Goal: Information Seeking & Learning: Check status

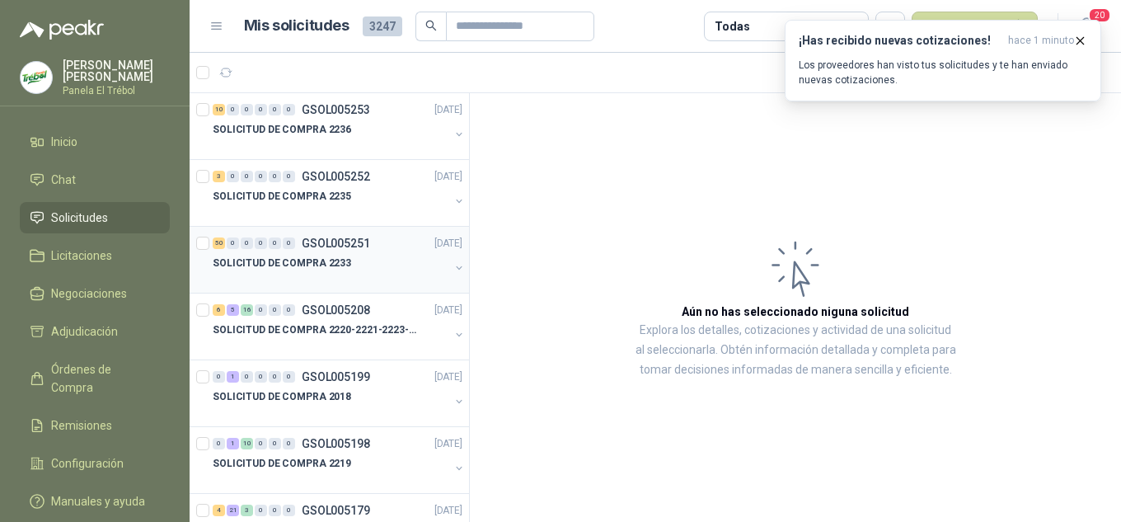
click at [453, 266] on button "button" at bounding box center [459, 267] width 13 height 13
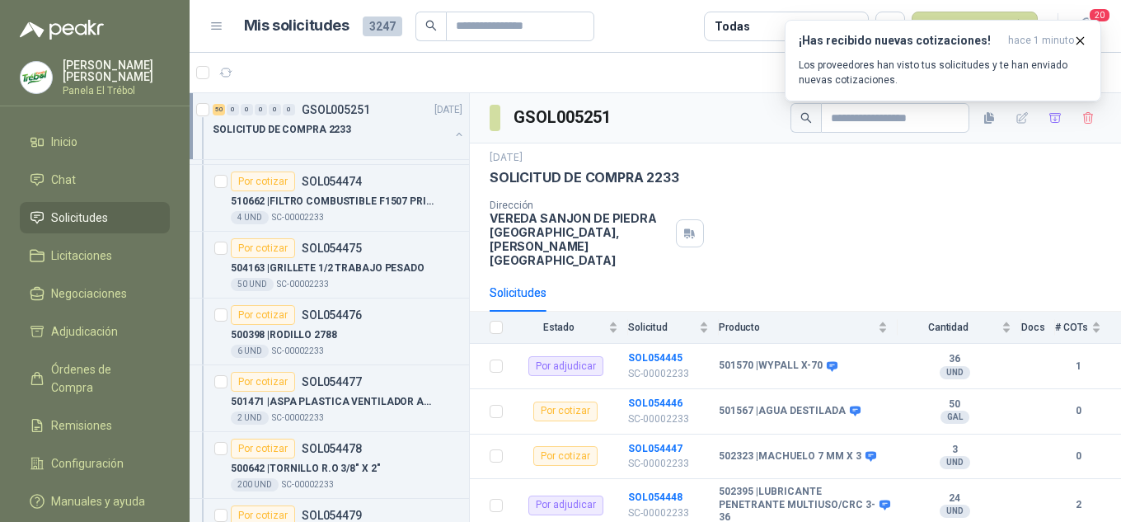
scroll to position [2088, 0]
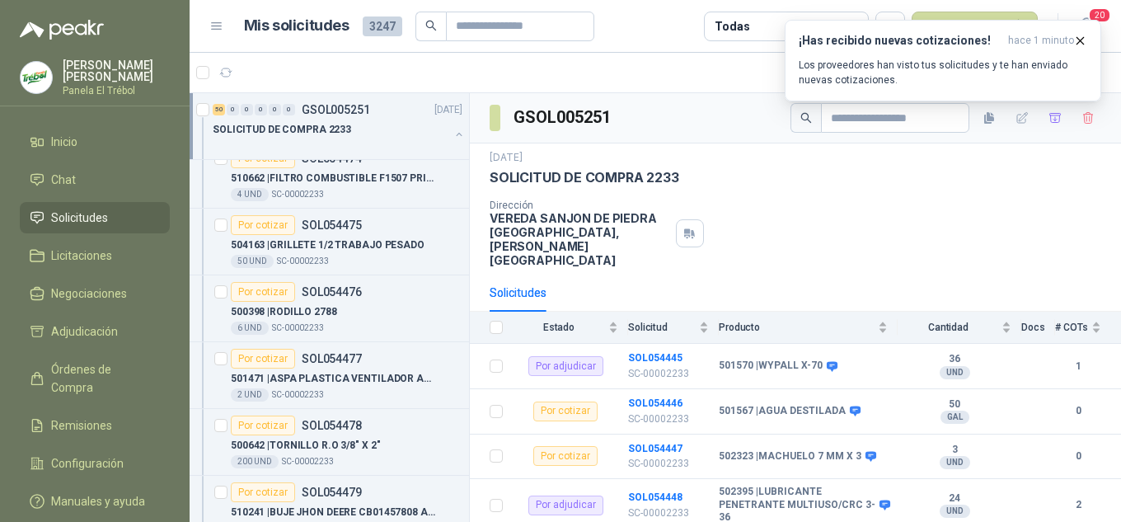
click at [453, 135] on div "50 0 0 0 0 0 GSOL005251 [DATE] SOLICITUD DE COMPRA 2233" at bounding box center [329, 126] width 279 height 67
click at [453, 136] on button "button" at bounding box center [459, 134] width 13 height 13
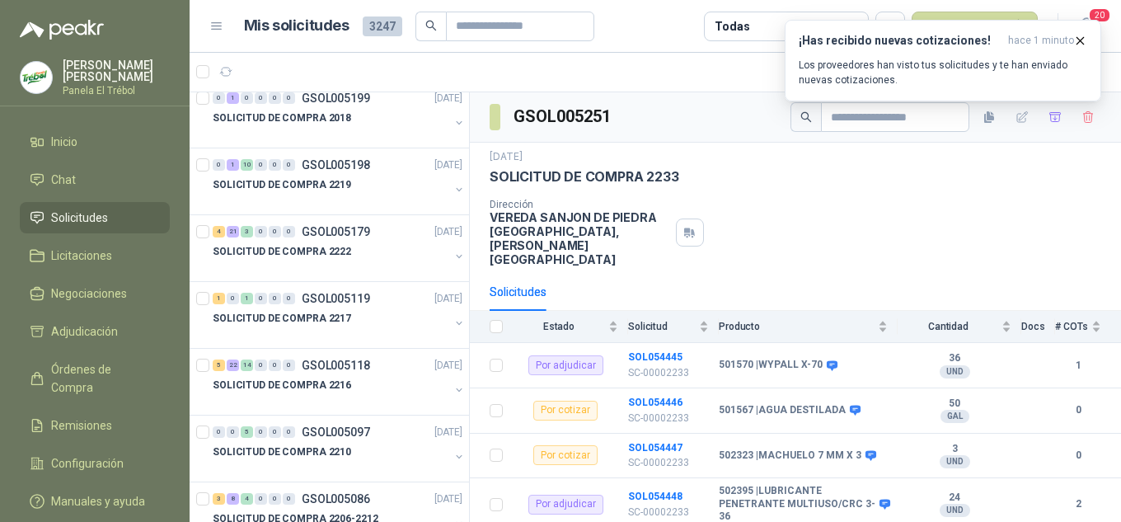
scroll to position [0, 0]
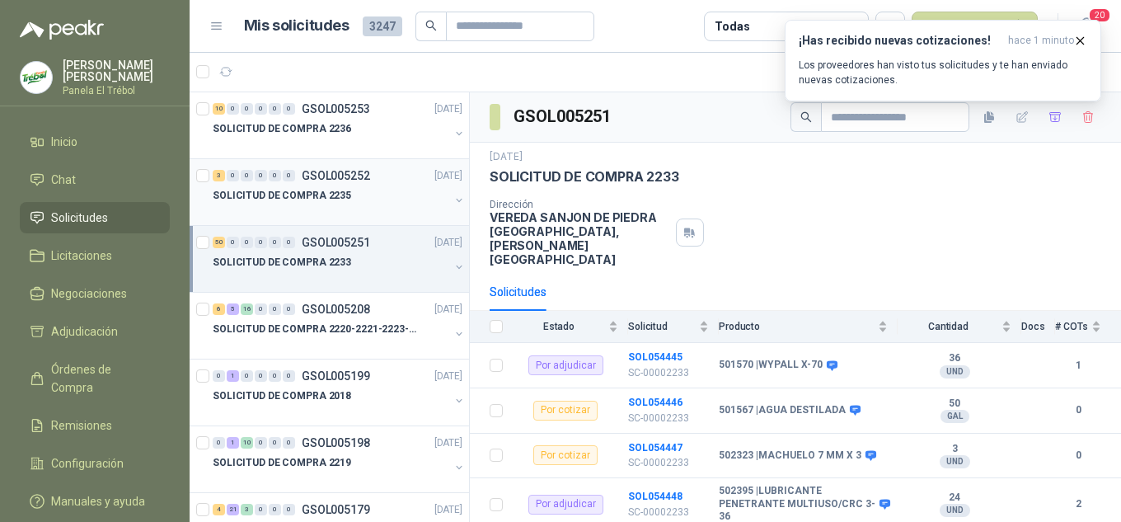
click at [447, 192] on div "SOLICITUD DE COMPRA 2235" at bounding box center [339, 202] width 253 height 33
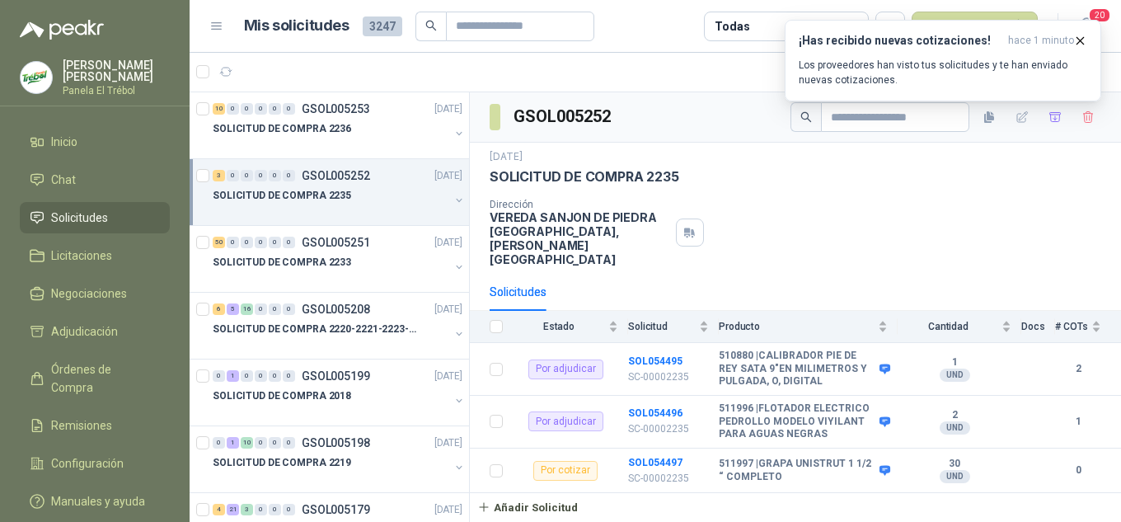
click at [453, 199] on button "button" at bounding box center [459, 200] width 13 height 13
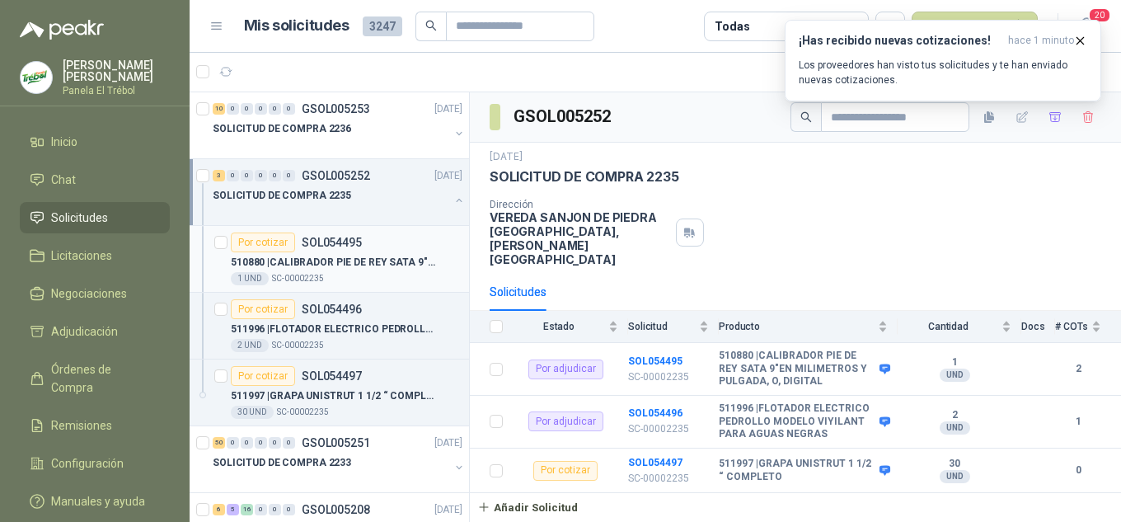
click at [325, 265] on p "510880 | CALIBRADOR PIE [PERSON_NAME] SATA 9"EN MILIMETROS Y PULGADA, O, DIGITAL" at bounding box center [333, 263] width 205 height 16
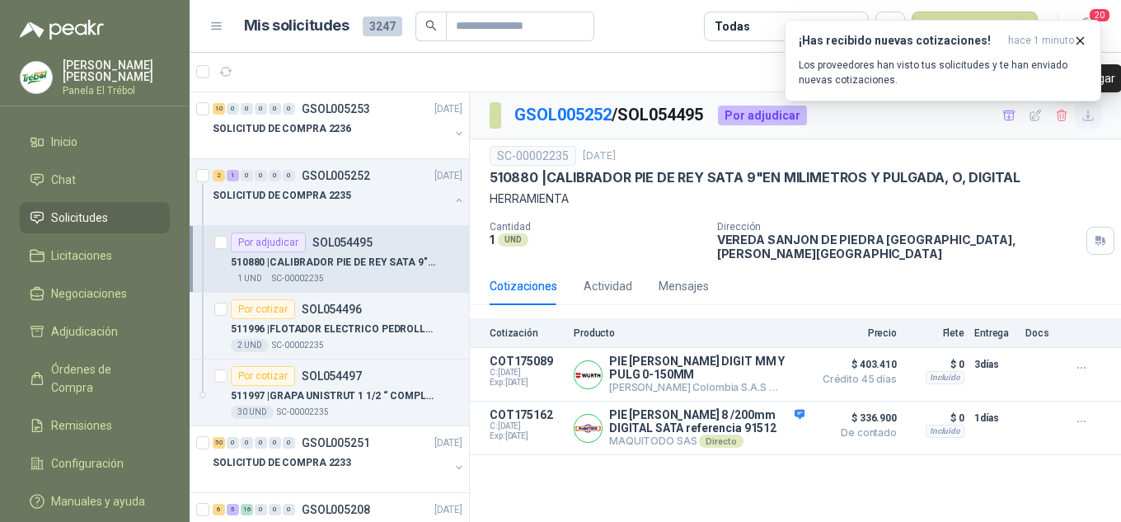
click at [1090, 122] on icon "button" at bounding box center [1089, 116] width 14 height 14
click at [453, 463] on button "button" at bounding box center [459, 467] width 13 height 13
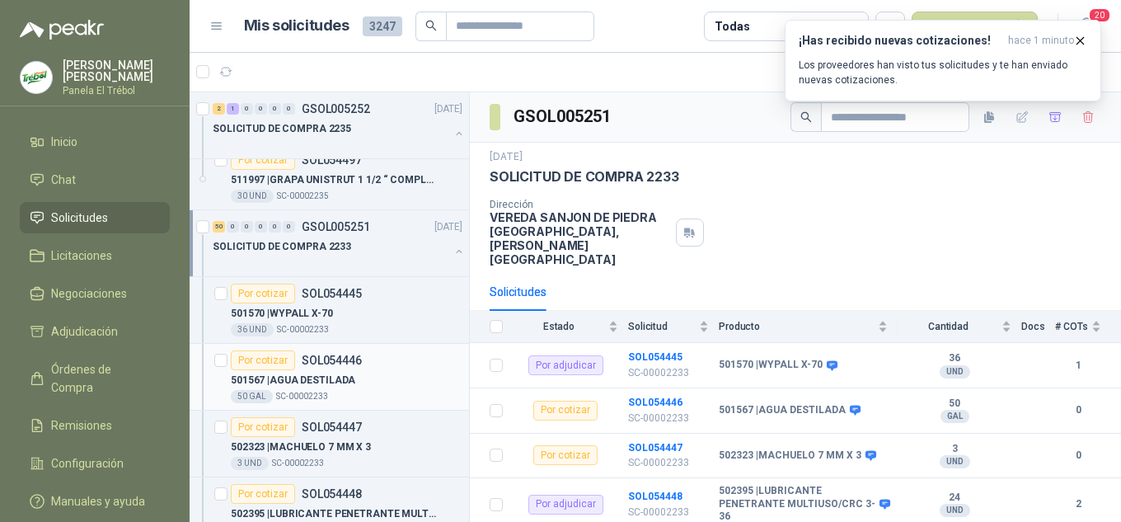
scroll to position [220, 0]
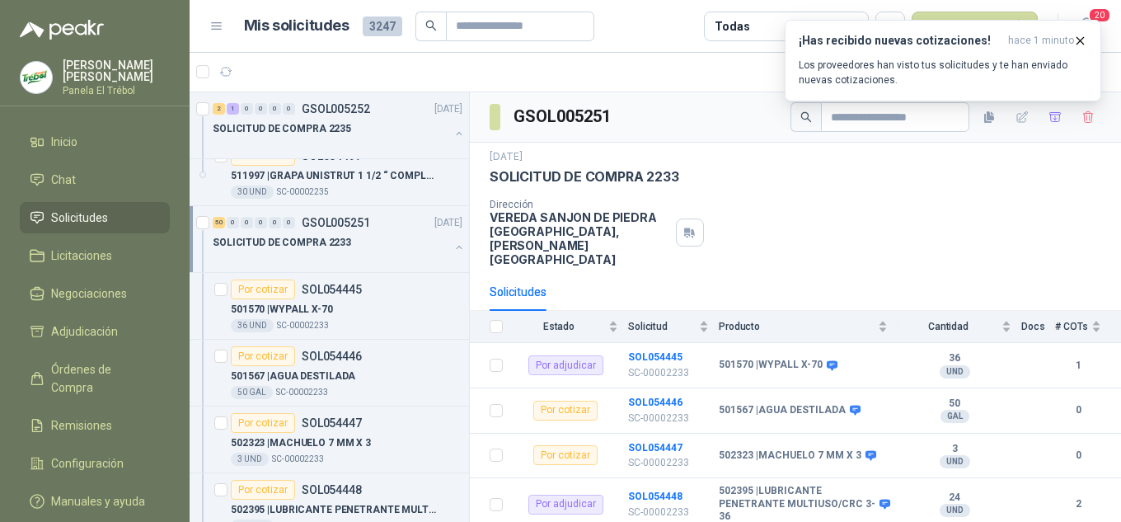
click at [453, 252] on button "button" at bounding box center [459, 247] width 13 height 13
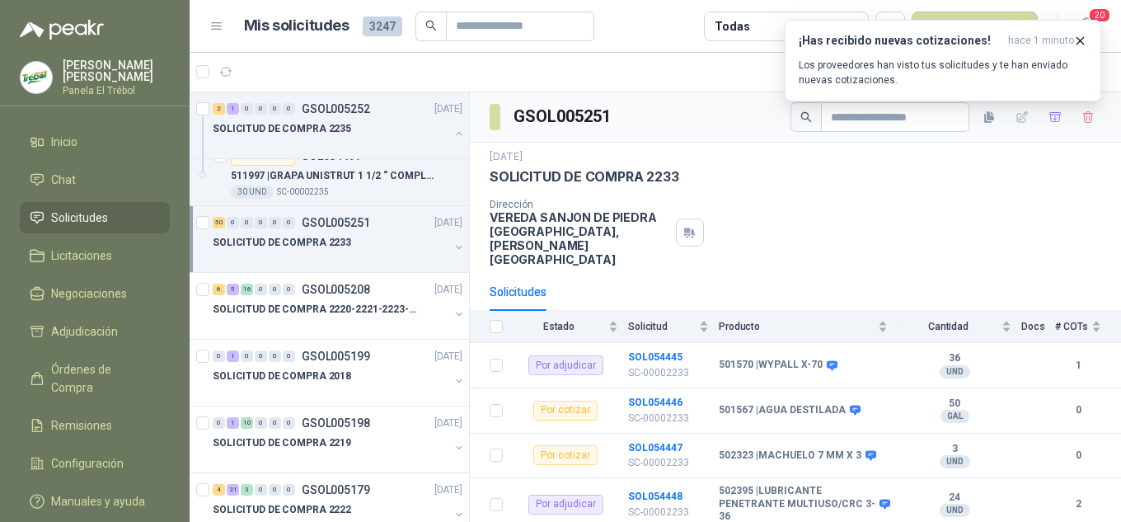
click at [453, 252] on button "button" at bounding box center [459, 247] width 13 height 13
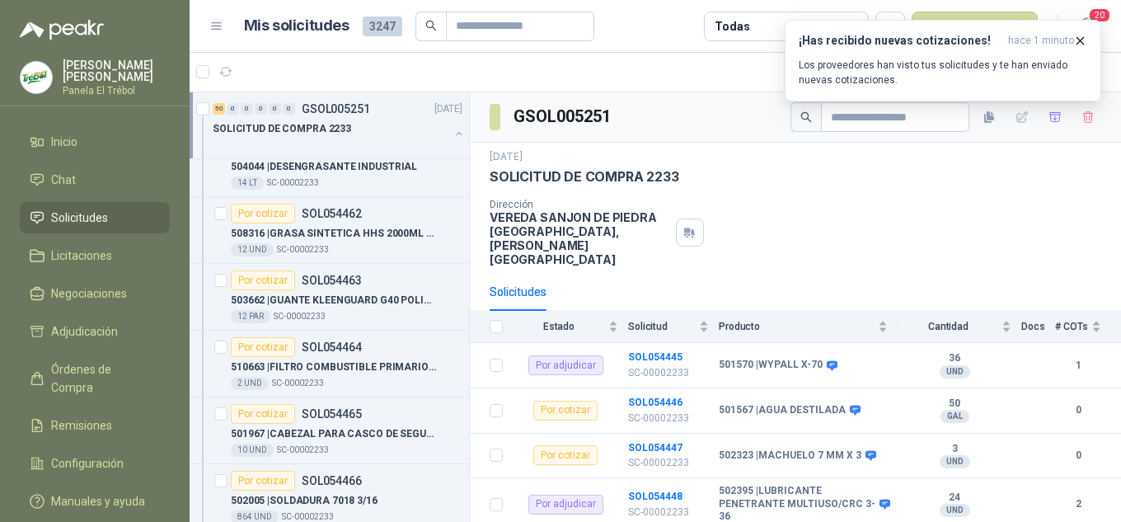
scroll to position [1429, 0]
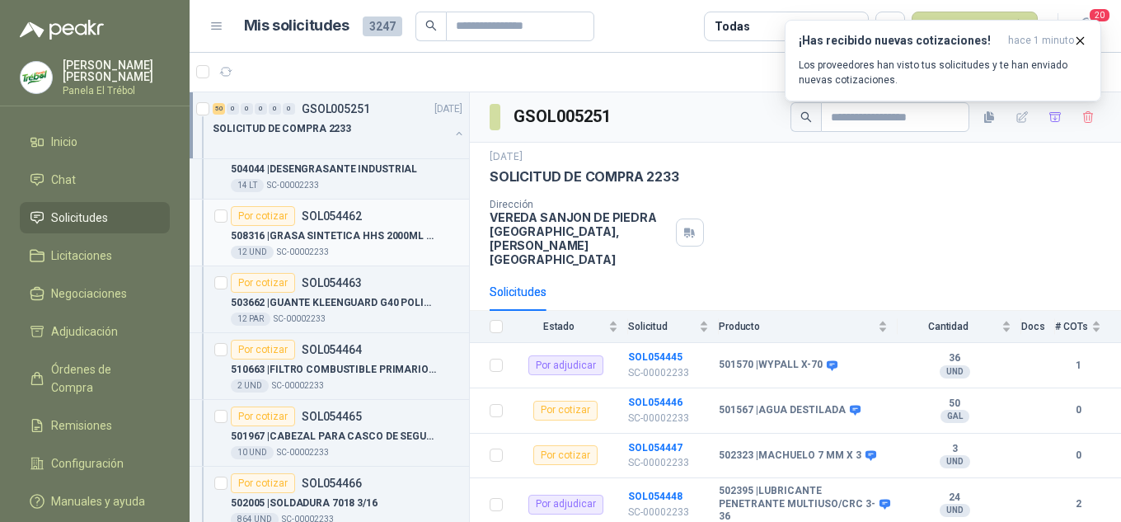
click at [325, 238] on p "508316 | GRASA SINTETICA HHS 2000ML REF/083-106-F" at bounding box center [333, 236] width 205 height 16
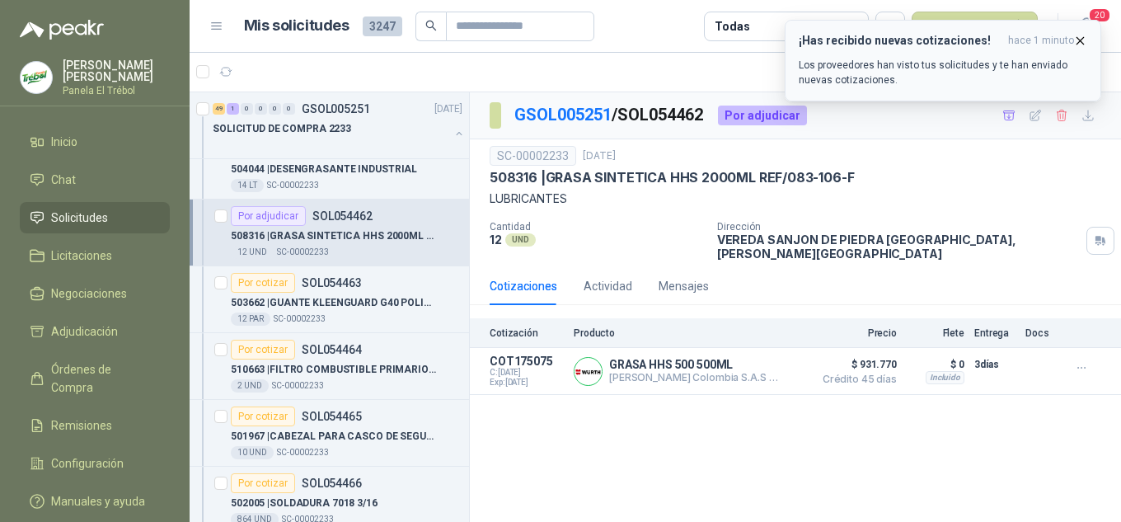
click at [1079, 37] on icon "button" at bounding box center [1080, 41] width 14 height 14
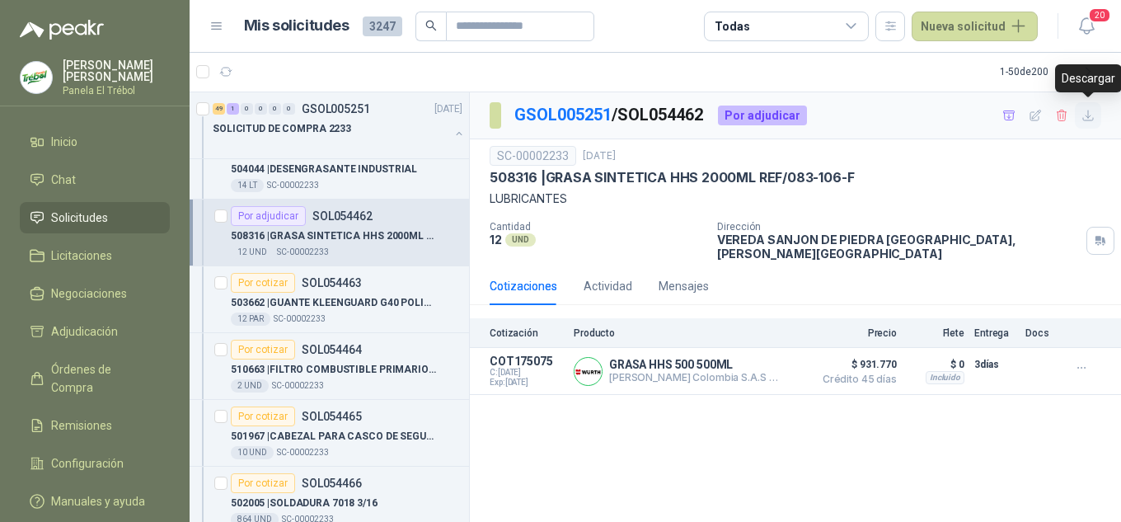
click at [1091, 117] on icon "button" at bounding box center [1089, 116] width 14 height 14
